Goal: Information Seeking & Learning: Check status

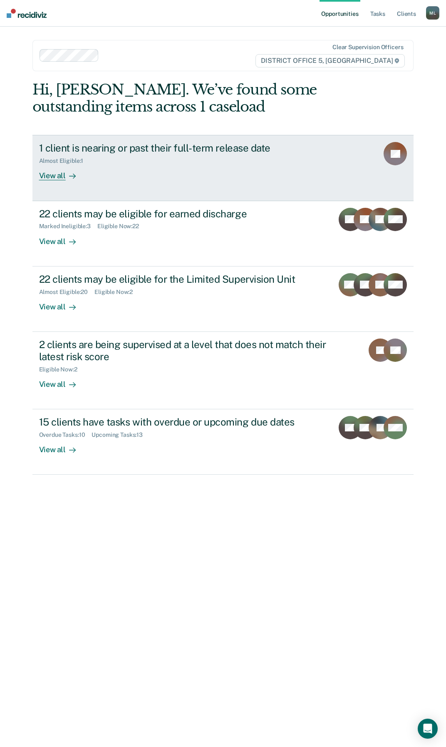
click at [57, 175] on div "View all" at bounding box center [62, 172] width 47 height 16
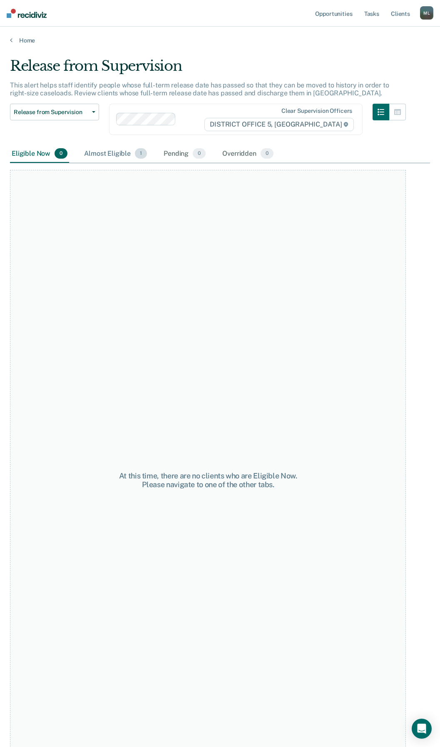
click at [97, 153] on div "Almost Eligible 1" at bounding box center [115, 154] width 66 height 18
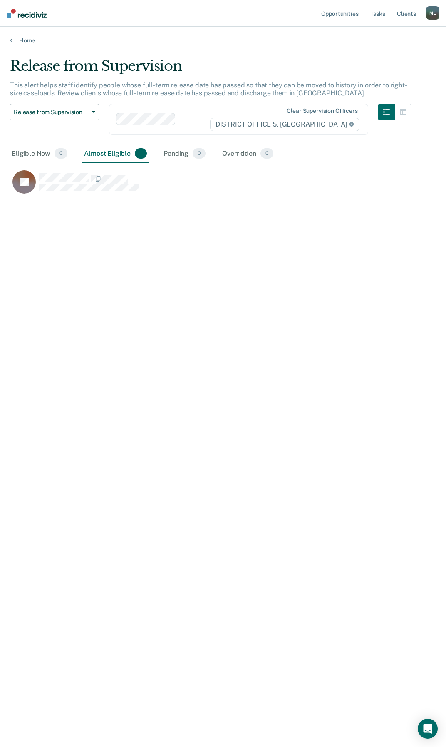
scroll to position [621, 420]
